Goal: Find specific page/section: Find specific page/section

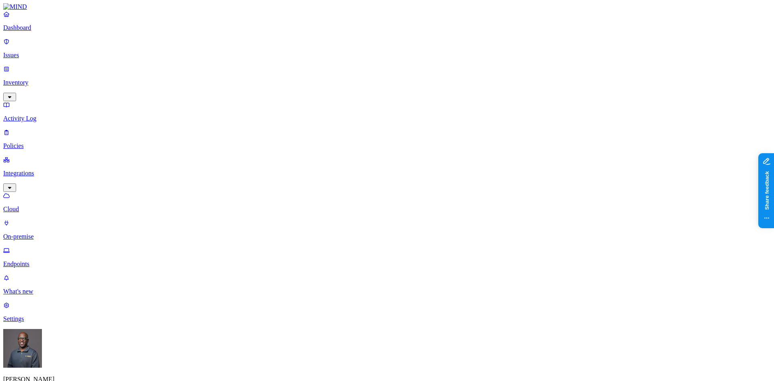
click at [76, 369] on html "Dashboard Issues Inventory Activity Log Policies Integrations Cloud On-premise …" at bounding box center [387, 288] width 774 height 576
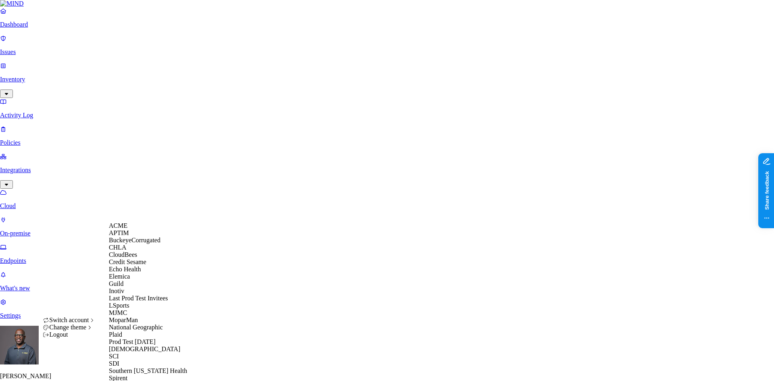
click at [306, 140] on html "Dashboard Issues Inventory Activity Log Policies Integrations Cloud On-premise …" at bounding box center [387, 286] width 774 height 573
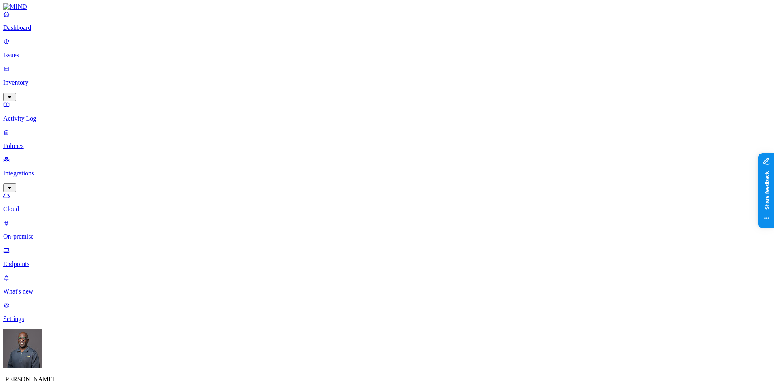
click at [44, 233] on p "On-premise" at bounding box center [387, 236] width 768 height 7
click at [42, 31] on p "Dashboard" at bounding box center [387, 27] width 768 height 7
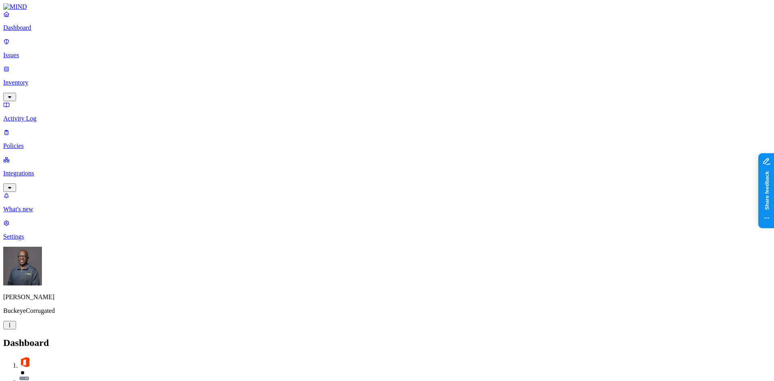
click at [40, 79] on p "Inventory" at bounding box center [387, 82] width 768 height 7
